Goal: Navigation & Orientation: Find specific page/section

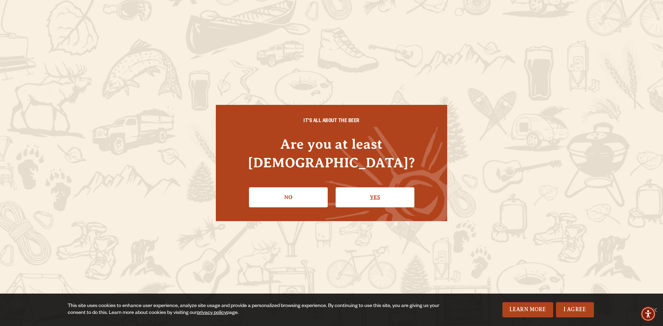
click at [365, 187] on link "Yes" at bounding box center [375, 197] width 79 height 20
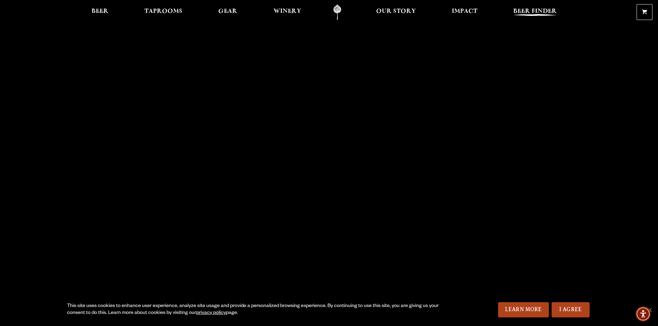
click at [537, 9] on span "Beer Finder" at bounding box center [534, 12] width 43 height 6
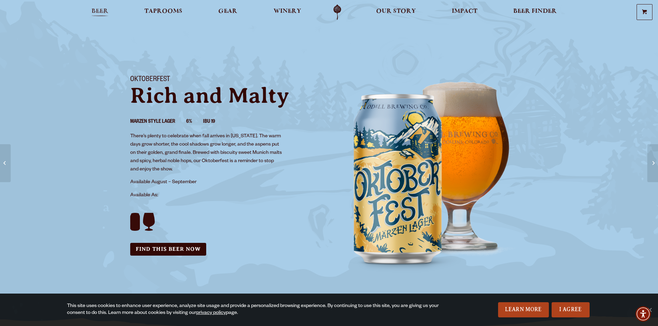
click at [97, 10] on span "Beer" at bounding box center [99, 12] width 17 height 6
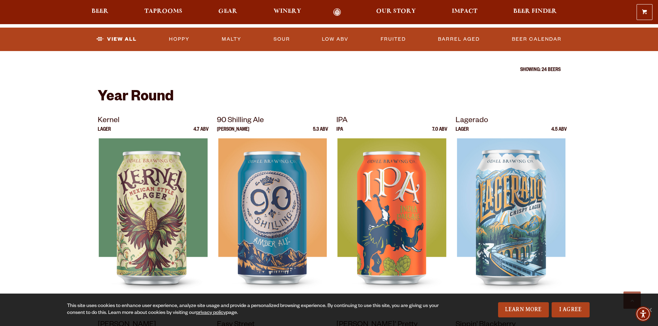
scroll to position [207, 0]
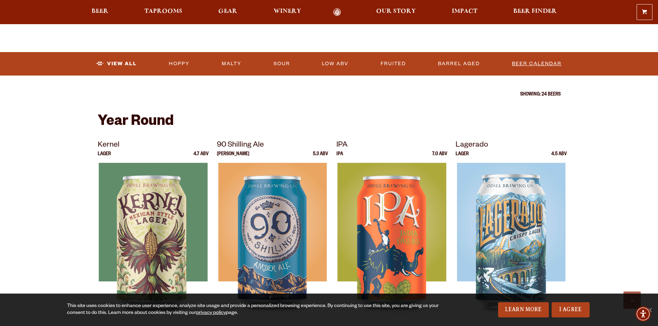
click at [534, 63] on link "Beer Calendar" at bounding box center [536, 64] width 55 height 16
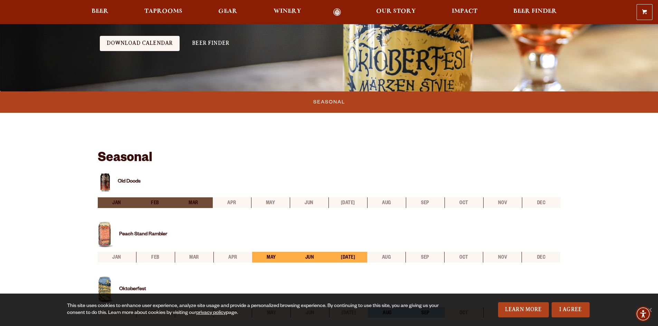
scroll to position [173, 0]
